Goal: Task Accomplishment & Management: Use online tool/utility

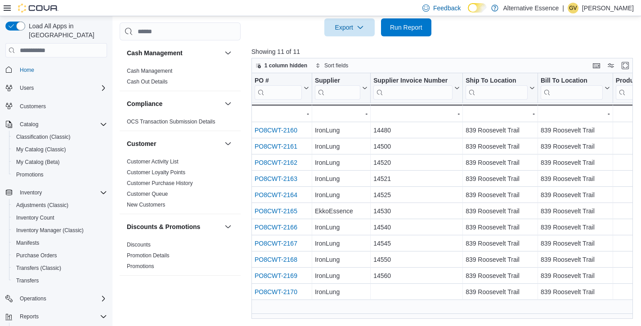
scroll to position [0, 54]
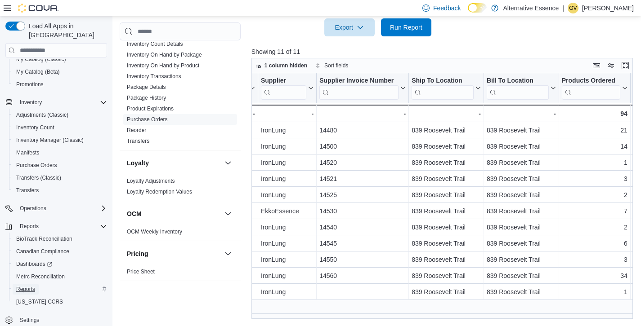
click at [29, 286] on span "Reports" at bounding box center [25, 289] width 19 height 7
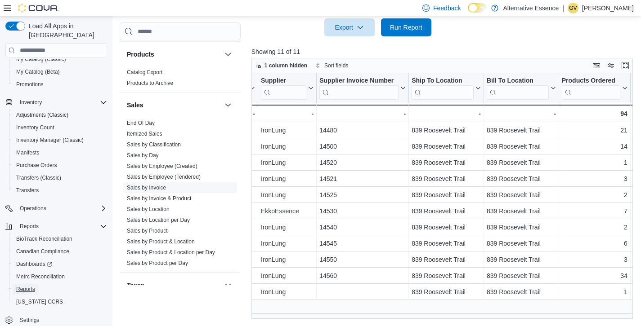
scroll to position [575, 0]
click at [152, 154] on link "Sales by Day" at bounding box center [143, 155] width 32 height 6
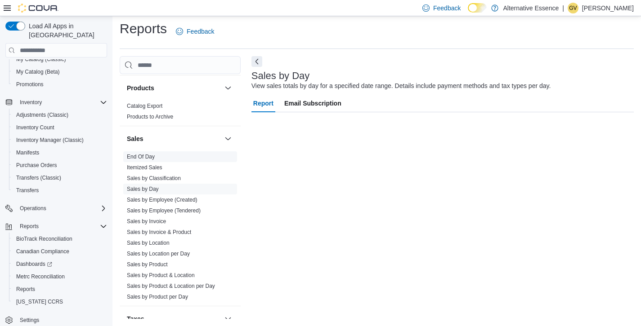
scroll to position [4, 0]
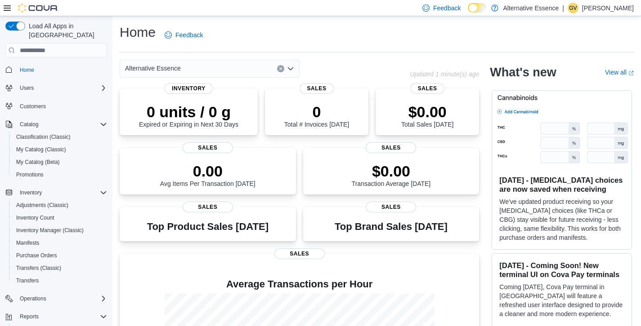
scroll to position [90, 0]
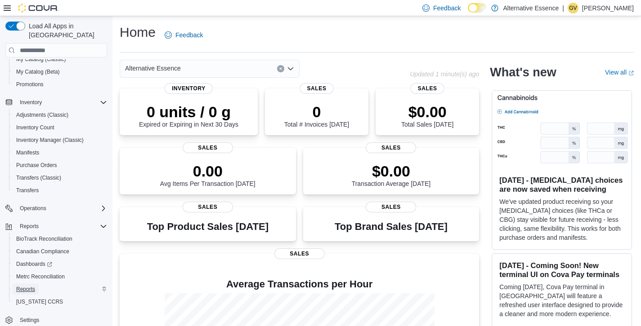
click at [27, 286] on span "Reports" at bounding box center [25, 289] width 19 height 7
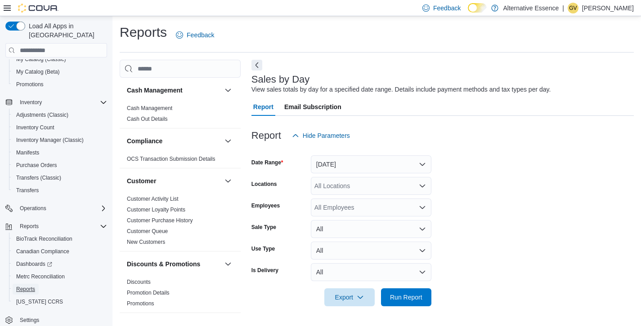
scroll to position [4, 0]
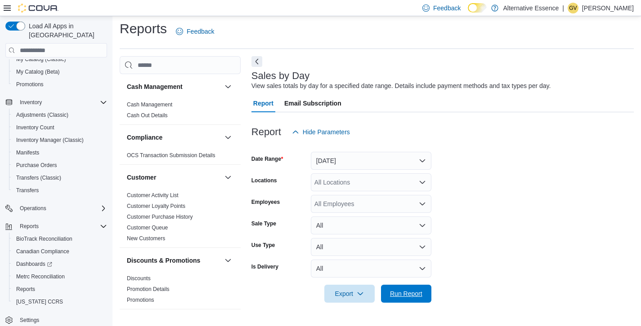
click at [416, 295] on span "Run Report" at bounding box center [406, 294] width 32 height 9
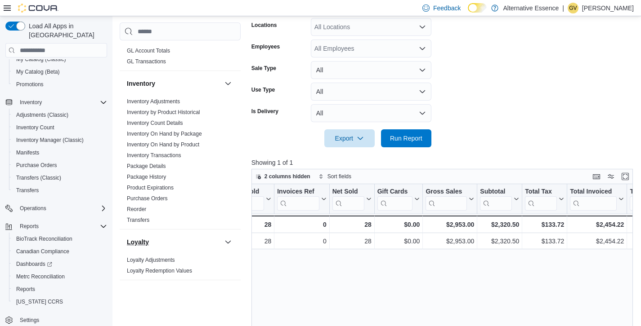
scroll to position [323, 0]
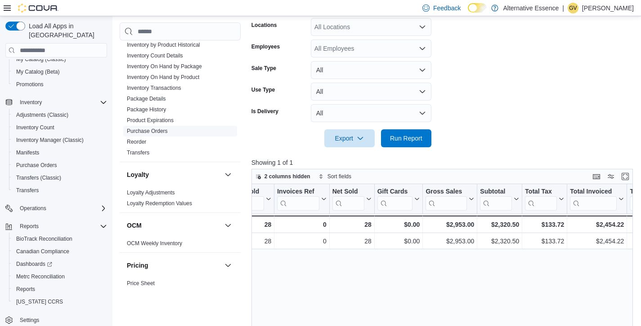
click at [160, 129] on link "Purchase Orders" at bounding box center [147, 131] width 41 height 6
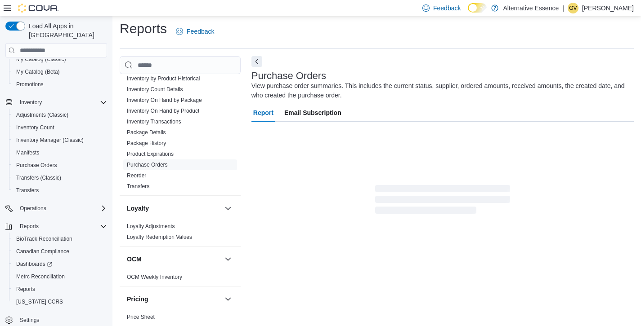
scroll to position [8, 0]
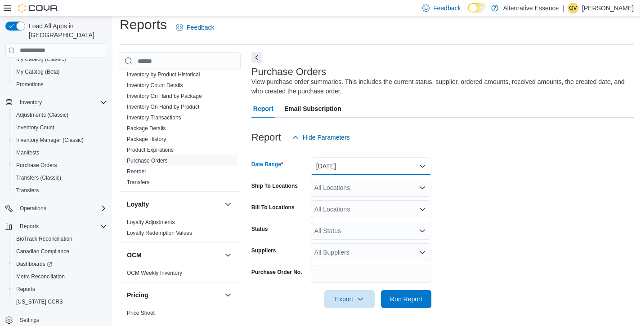
click at [364, 162] on button "[DATE]" at bounding box center [371, 166] width 120 height 18
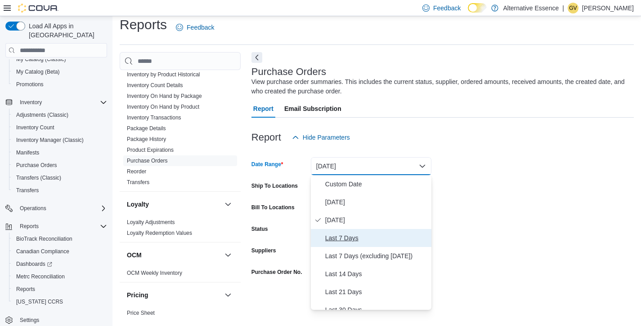
click at [343, 234] on span "Last 7 Days" at bounding box center [376, 238] width 103 height 11
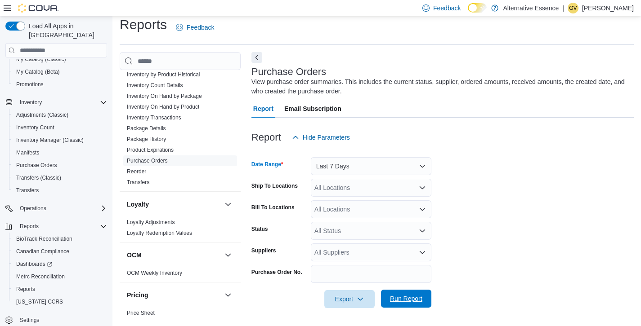
click at [410, 297] on span "Run Report" at bounding box center [406, 298] width 32 height 9
